Goal: Find specific page/section: Find specific page/section

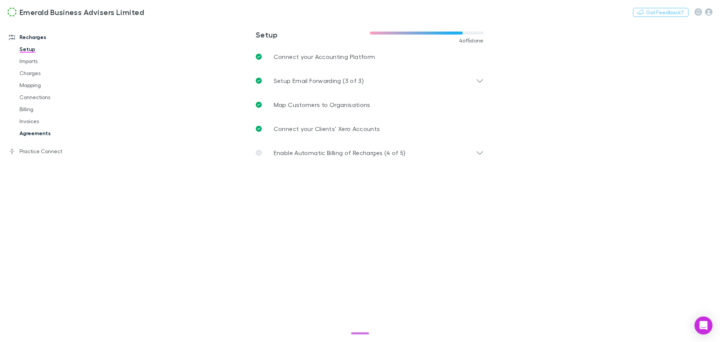
click at [39, 133] on link "Agreements" at bounding box center [56, 133] width 89 height 12
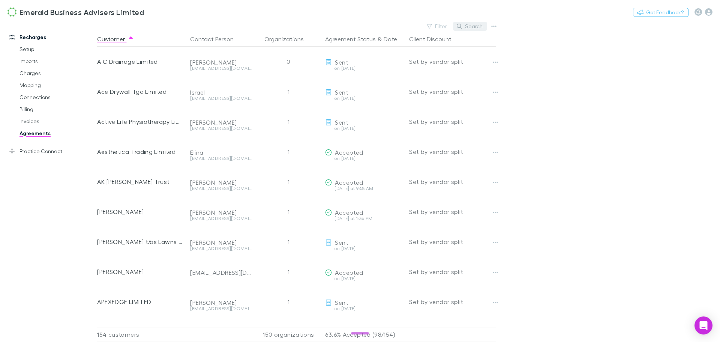
click at [472, 26] on button "Search" at bounding box center [470, 26] width 34 height 9
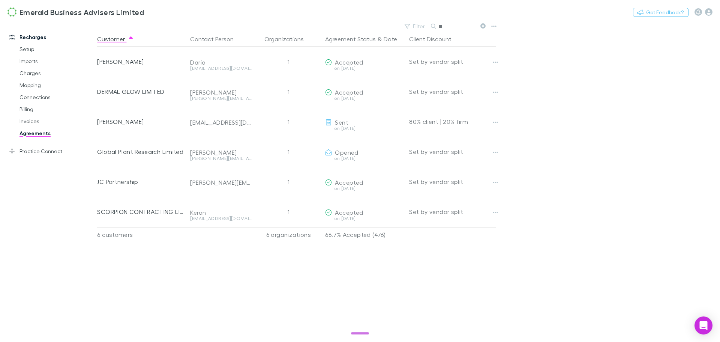
type input "*"
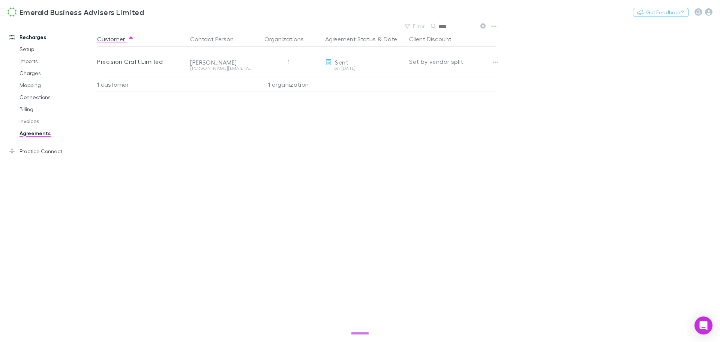
type input "****"
click at [482, 26] on icon at bounding box center [483, 25] width 5 height 5
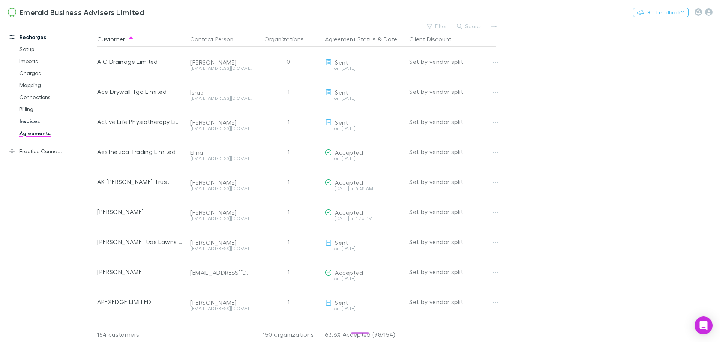
click at [32, 122] on link "Invoices" at bounding box center [56, 121] width 89 height 12
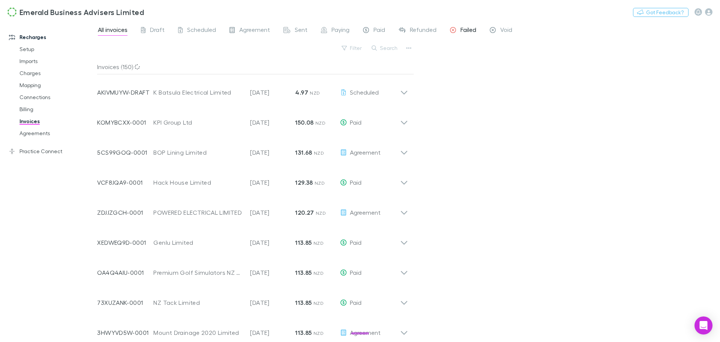
click at [468, 31] on span "Failed" at bounding box center [469, 31] width 16 height 10
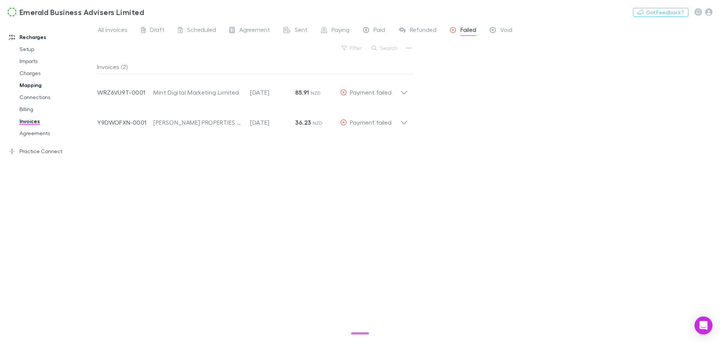
click at [34, 86] on link "Mapping" at bounding box center [56, 85] width 89 height 12
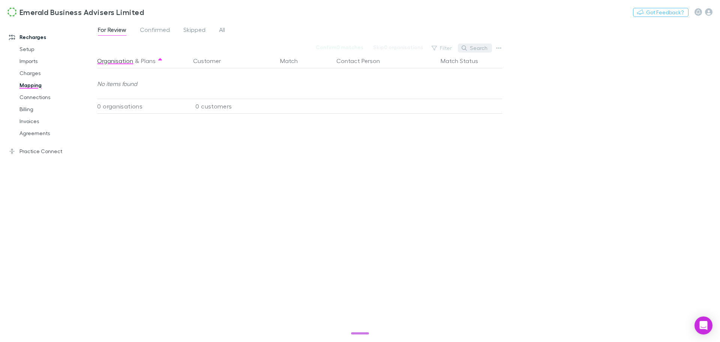
click at [477, 45] on button "Search" at bounding box center [475, 48] width 34 height 9
click at [499, 48] on icon "button" at bounding box center [499, 48] width 5 height 2
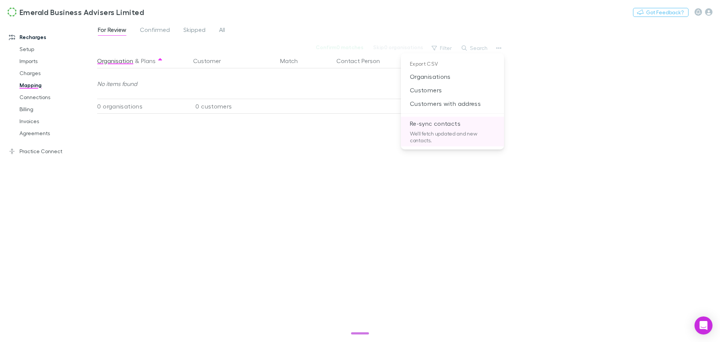
click at [424, 122] on p "Re-sync contacts" at bounding box center [452, 124] width 103 height 14
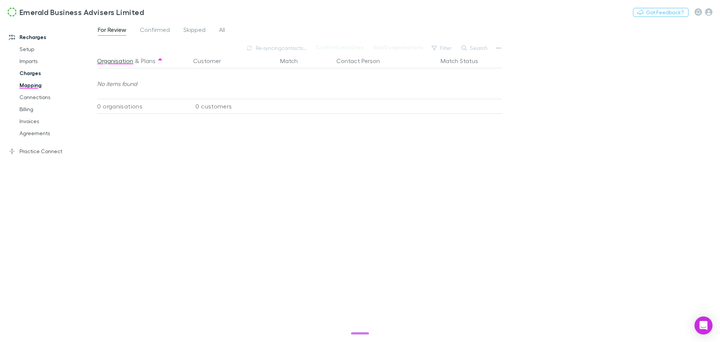
click at [30, 72] on link "Charges" at bounding box center [56, 73] width 89 height 12
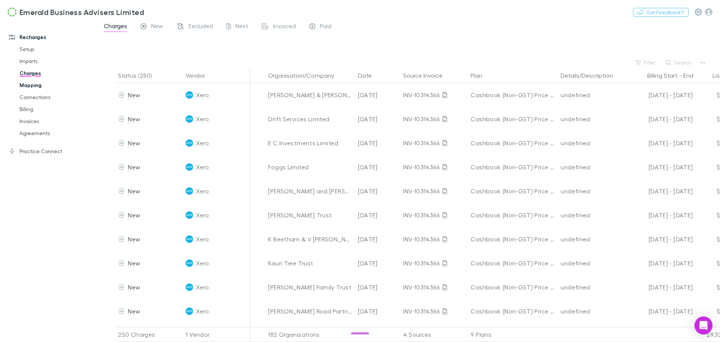
click at [34, 85] on link "Mapping" at bounding box center [56, 85] width 89 height 12
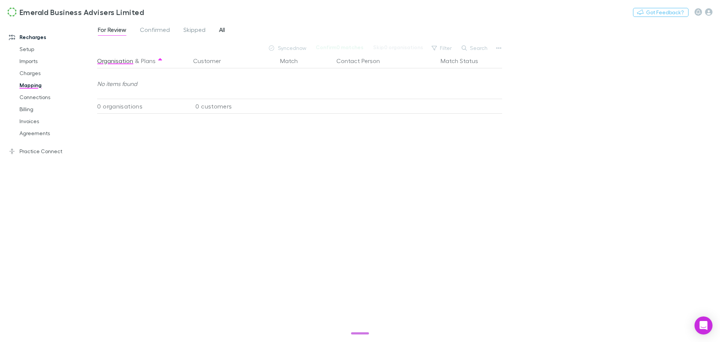
click at [221, 29] on span "All" at bounding box center [222, 31] width 6 height 10
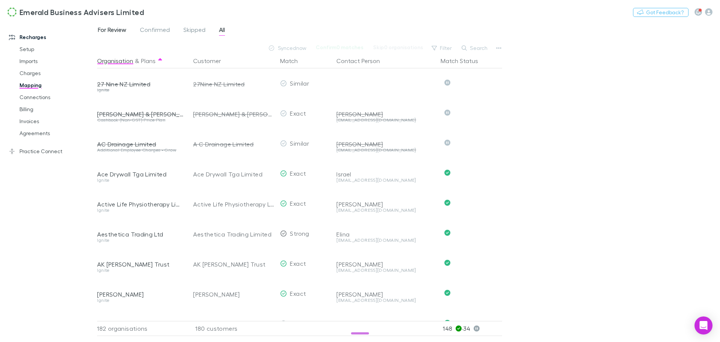
click at [117, 28] on span "For Review" at bounding box center [112, 31] width 29 height 10
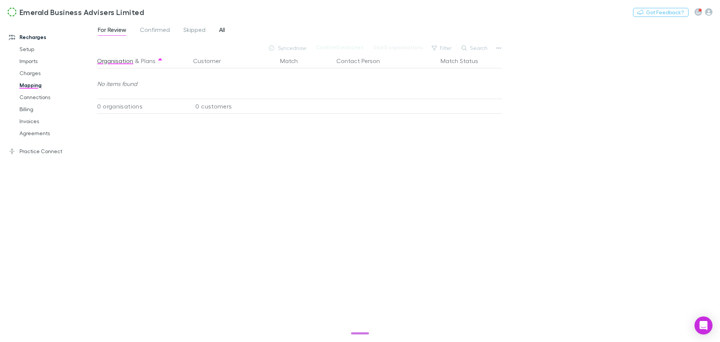
click at [225, 30] on link "All" at bounding box center [222, 31] width 8 height 12
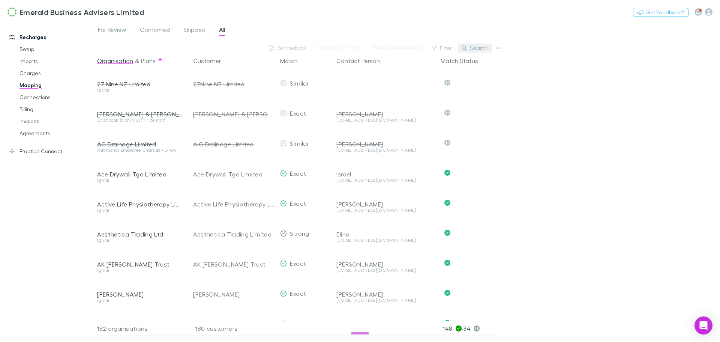
click at [481, 47] on button "Search" at bounding box center [475, 48] width 34 height 9
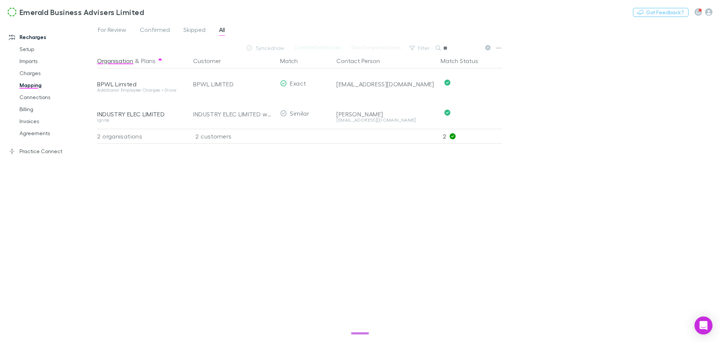
type input "**"
click at [586, 62] on div "For Review Confirmed Skipped All Synced now Confirm 0 matches Skip 0 organisati…" at bounding box center [408, 181] width 623 height 321
click at [38, 130] on link "Agreements" at bounding box center [56, 133] width 89 height 12
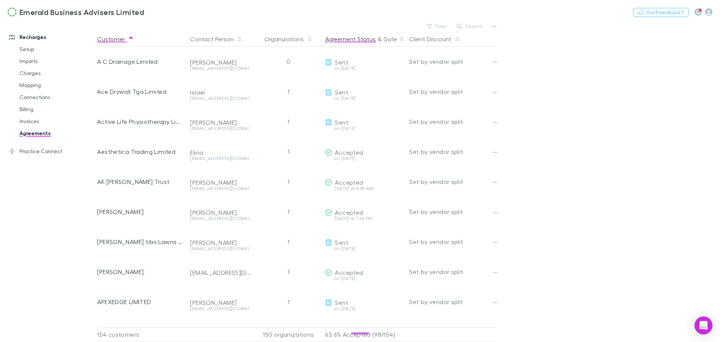
click at [358, 39] on button "Agreement Status" at bounding box center [350, 39] width 51 height 15
click at [356, 39] on button "Agreement Status" at bounding box center [350, 39] width 51 height 15
click at [354, 39] on button "Agreement Status" at bounding box center [350, 39] width 51 height 15
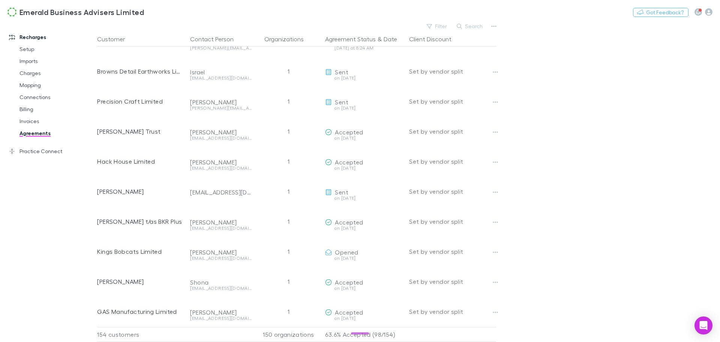
scroll to position [4347, 0]
